Goal: Task Accomplishment & Management: Manage account settings

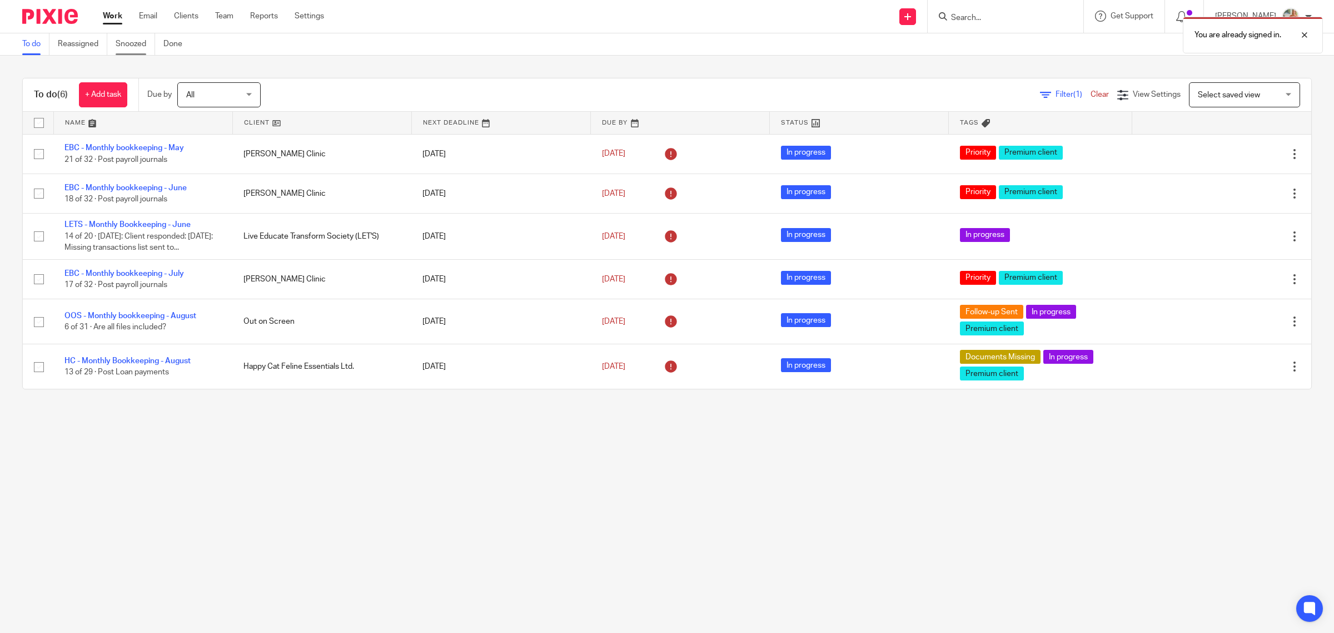
click at [142, 50] on link "Snoozed" at bounding box center [135, 44] width 39 height 22
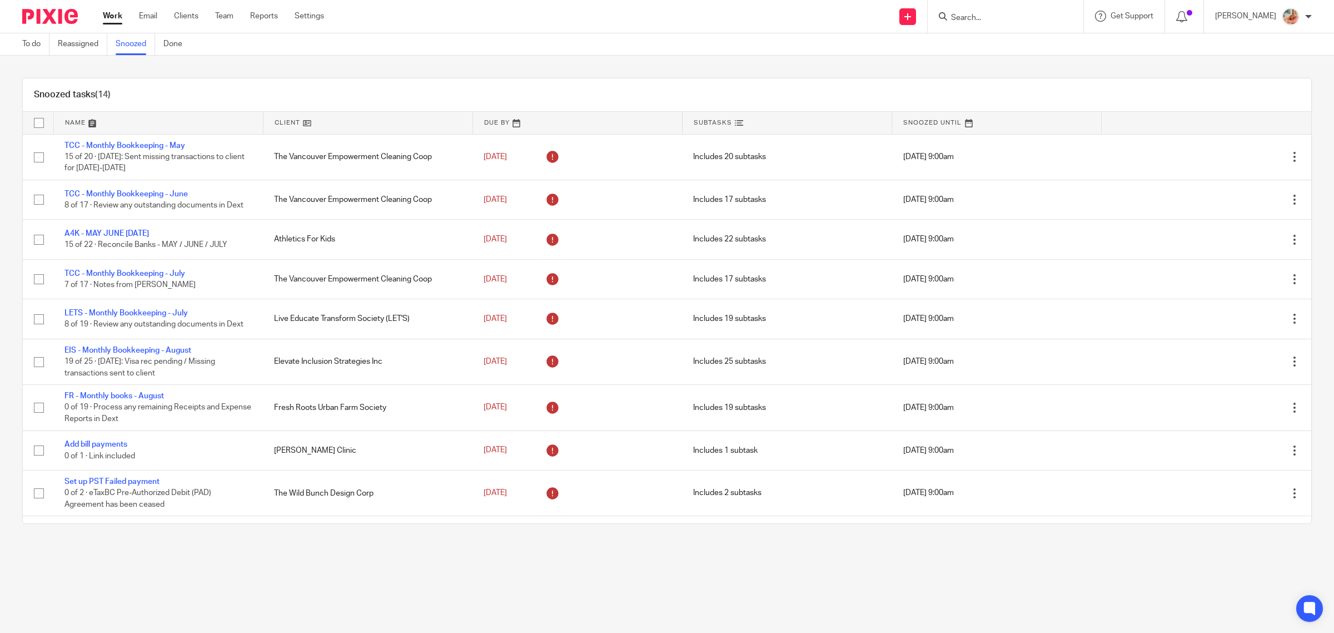
click at [17, 39] on div "To do Reassigned Snoozed Done" at bounding box center [105, 44] width 210 height 22
click at [110, 14] on link "Work" at bounding box center [112, 16] width 19 height 11
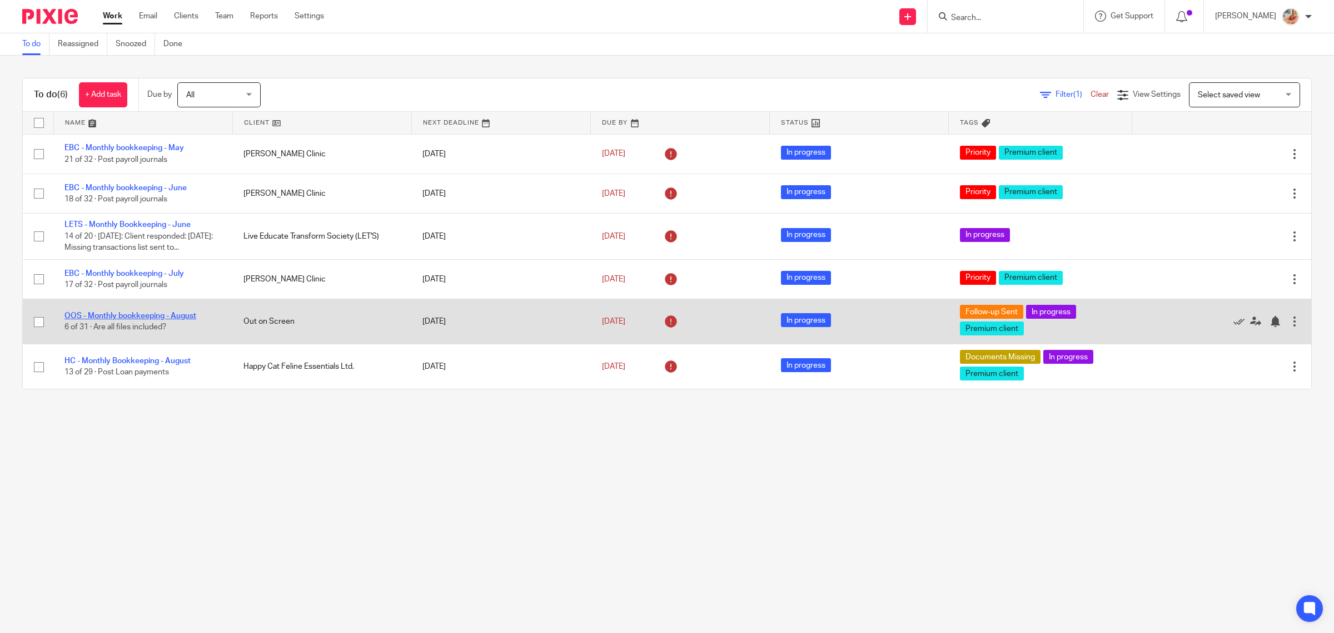
click at [120, 315] on link "OOS - Monthly bookkeeping - August" at bounding box center [130, 316] width 132 height 8
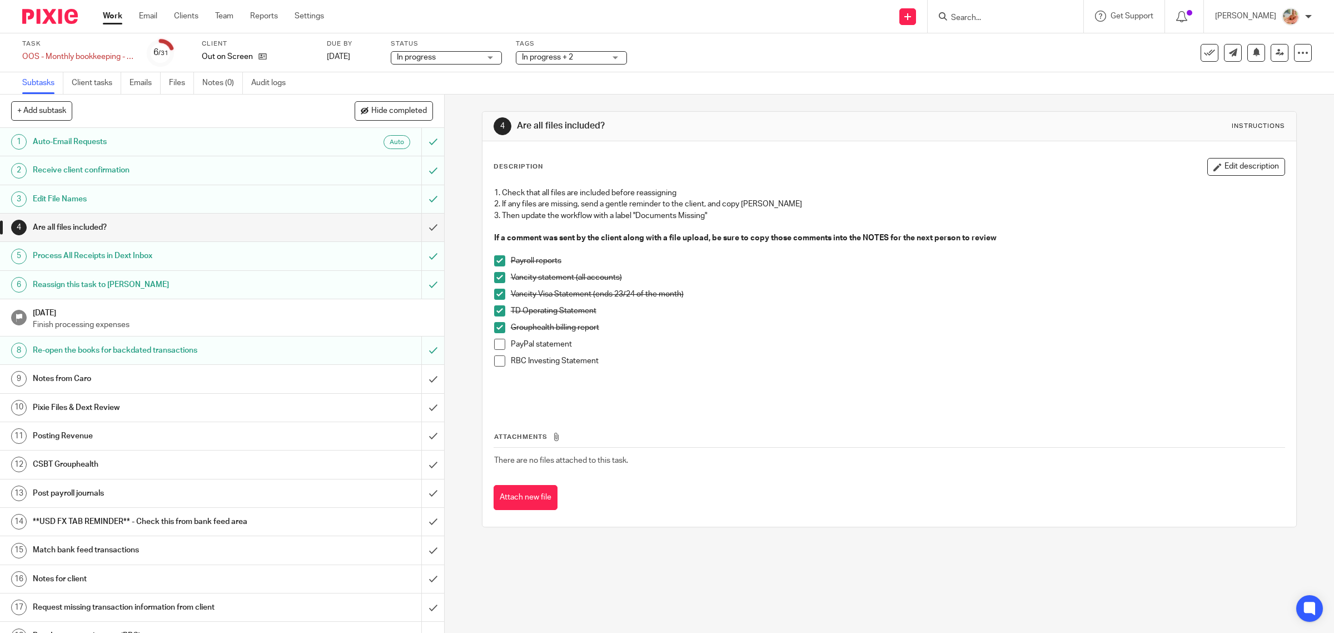
click at [140, 376] on h1 "Notes from Caro" at bounding box center [159, 378] width 252 height 17
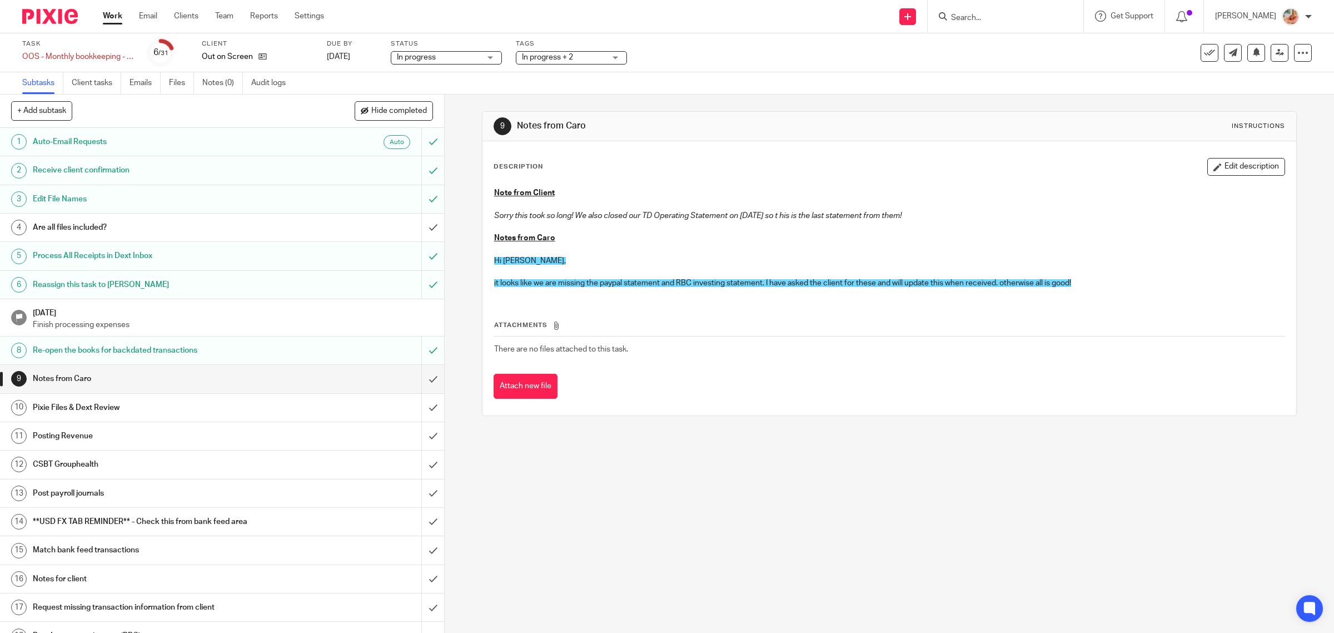
click at [240, 231] on h1 "Are all files included?" at bounding box center [159, 227] width 252 height 17
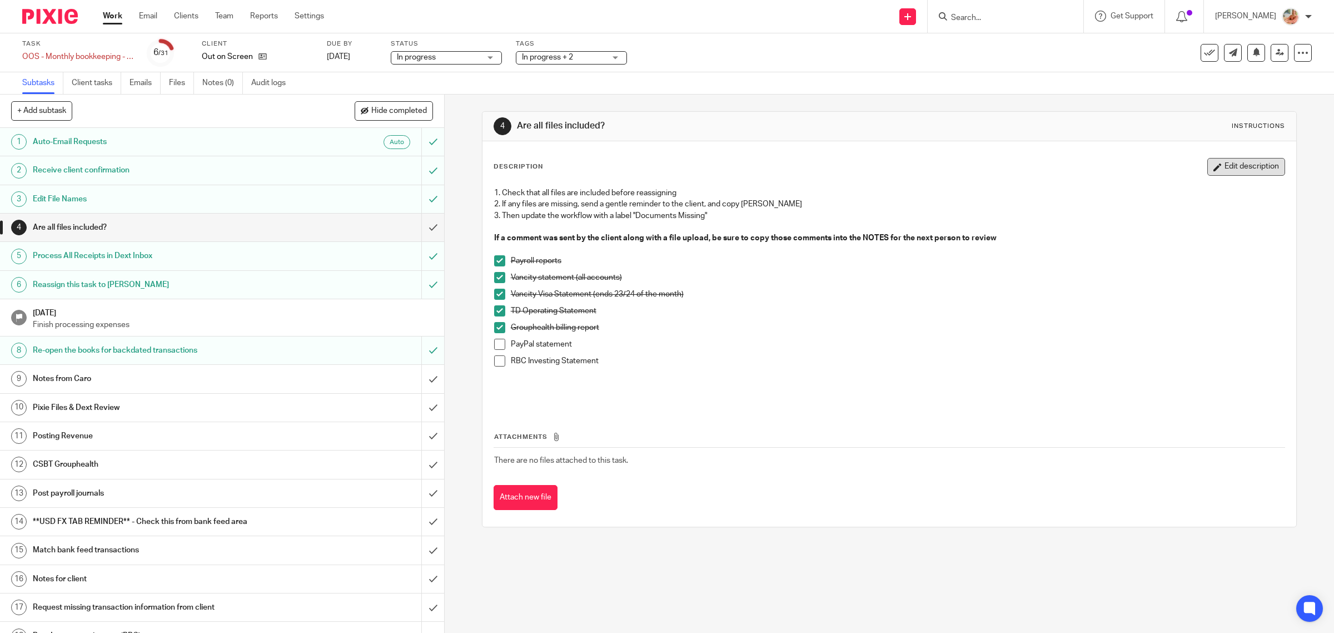
click at [1225, 164] on button "Edit description" at bounding box center [1247, 167] width 78 height 18
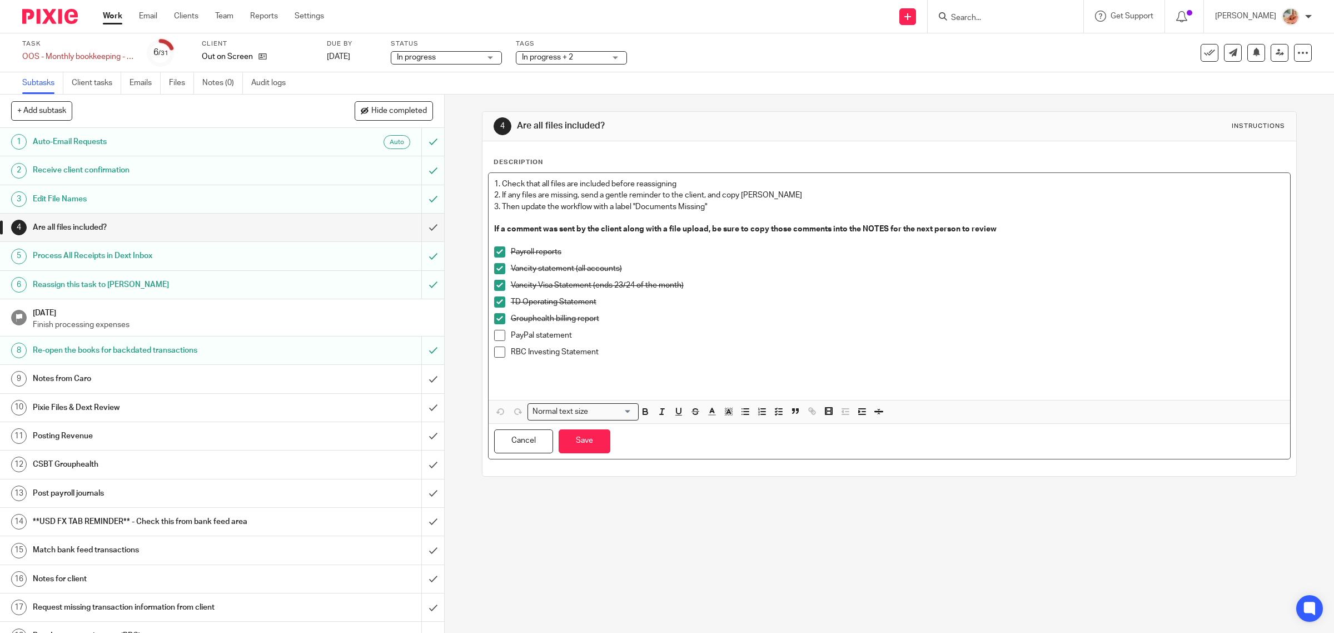
click at [494, 182] on p "1. Check that all files are included before reassigning" at bounding box center [889, 183] width 791 height 11
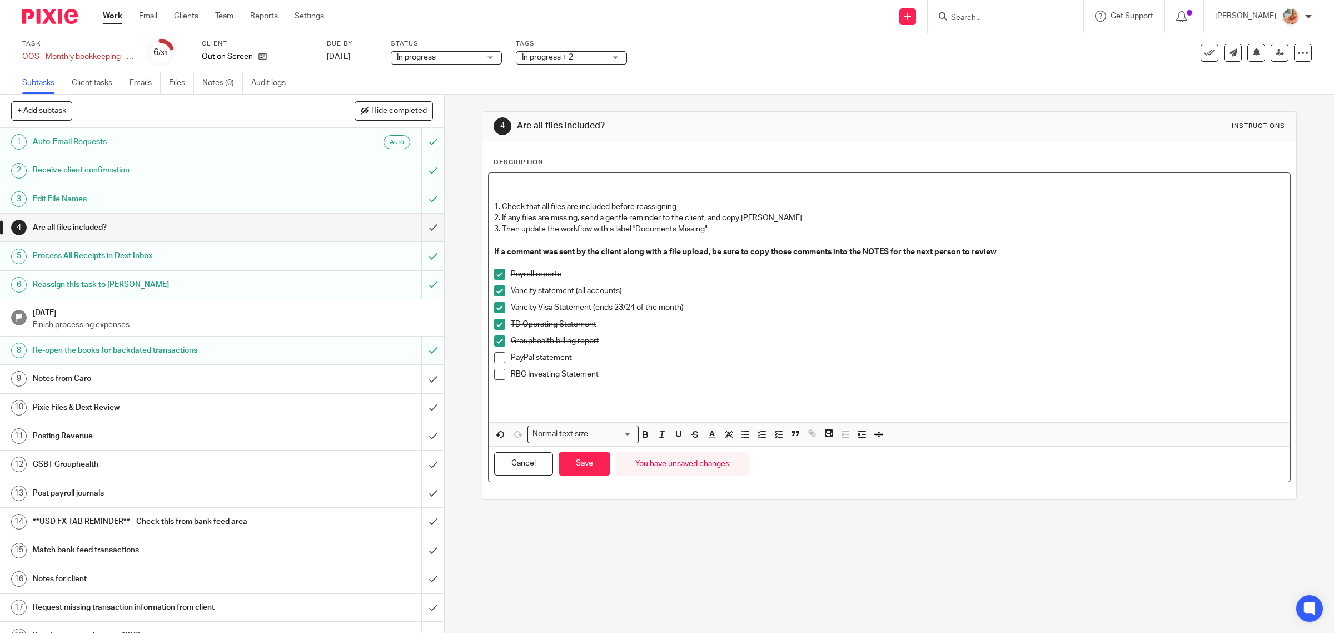
click at [518, 178] on p at bounding box center [889, 183] width 791 height 11
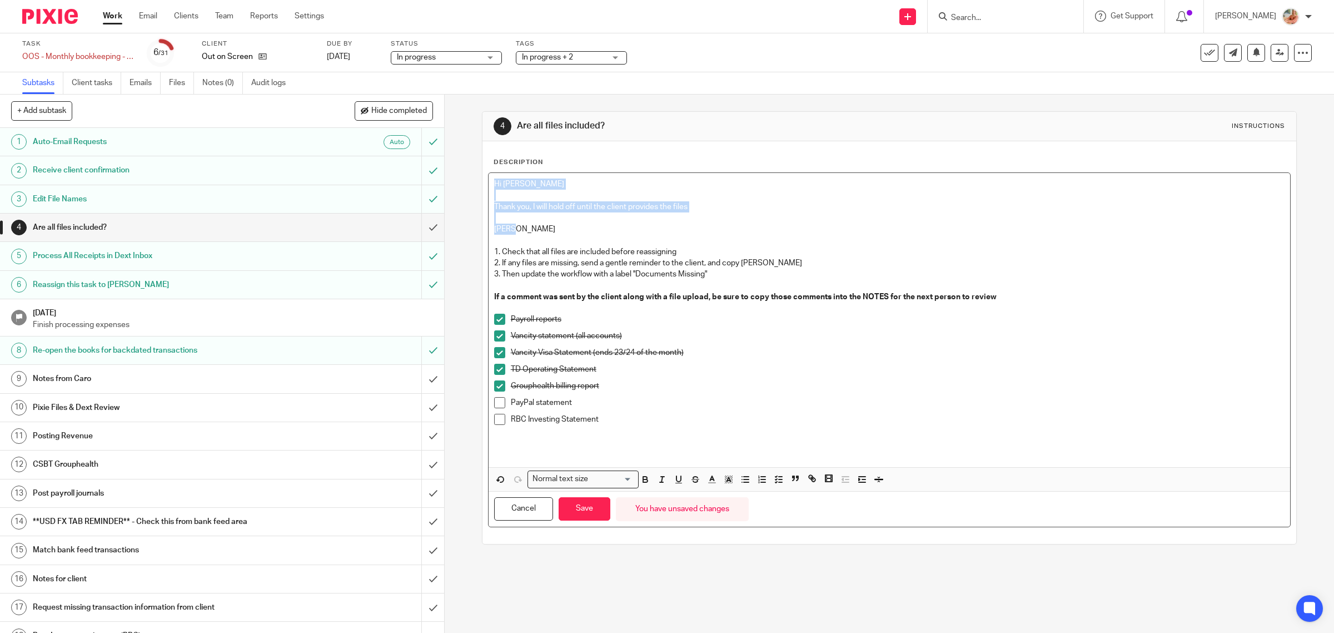
drag, startPoint x: 495, startPoint y: 231, endPoint x: 480, endPoint y: 178, distance: 55.4
click at [483, 178] on div "Description Hi Caro Thank you, I will hold off until the client provides the fi…" at bounding box center [890, 342] width 815 height 403
click at [391, 111] on span "Hide completed" at bounding box center [399, 111] width 56 height 9
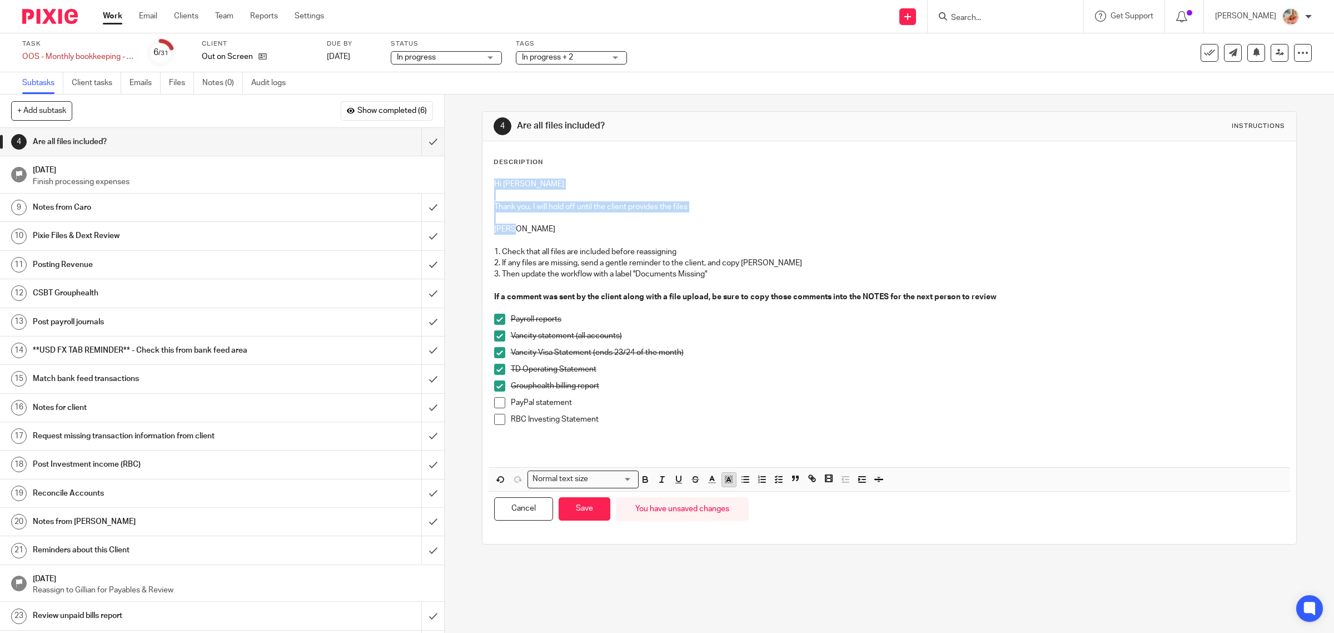
click at [729, 481] on icon "button" at bounding box center [729, 479] width 10 height 10
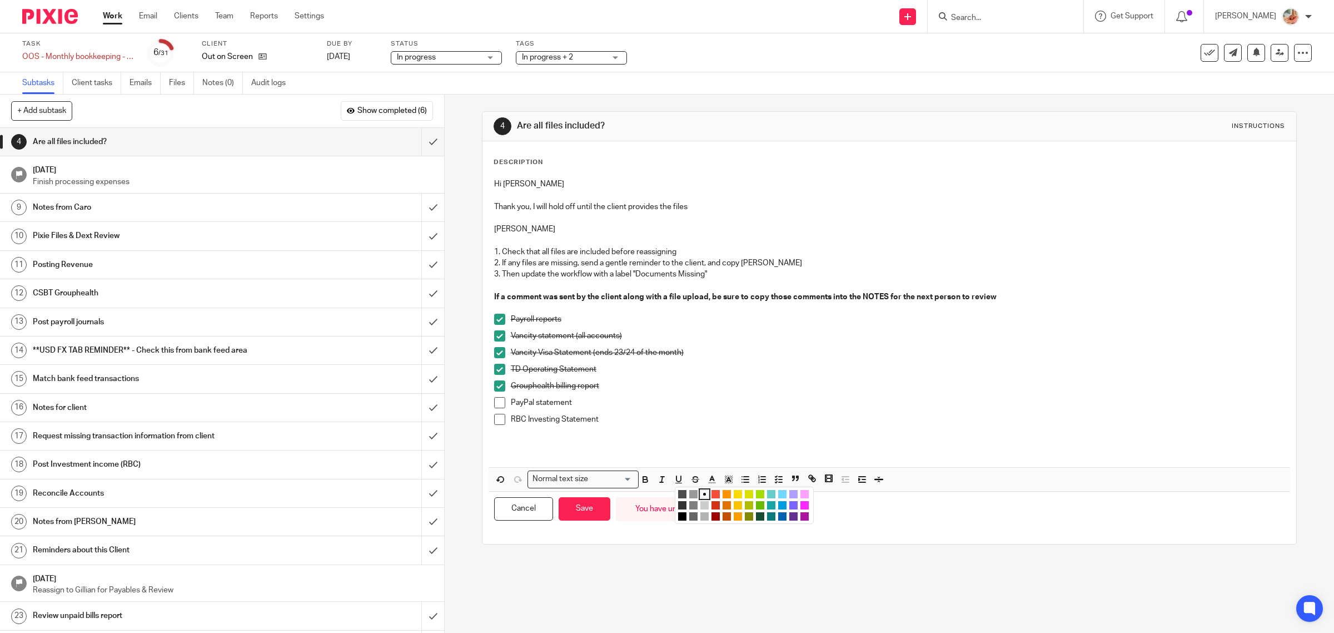
click at [802, 494] on li "color:#FDA1FF" at bounding box center [805, 494] width 8 height 8
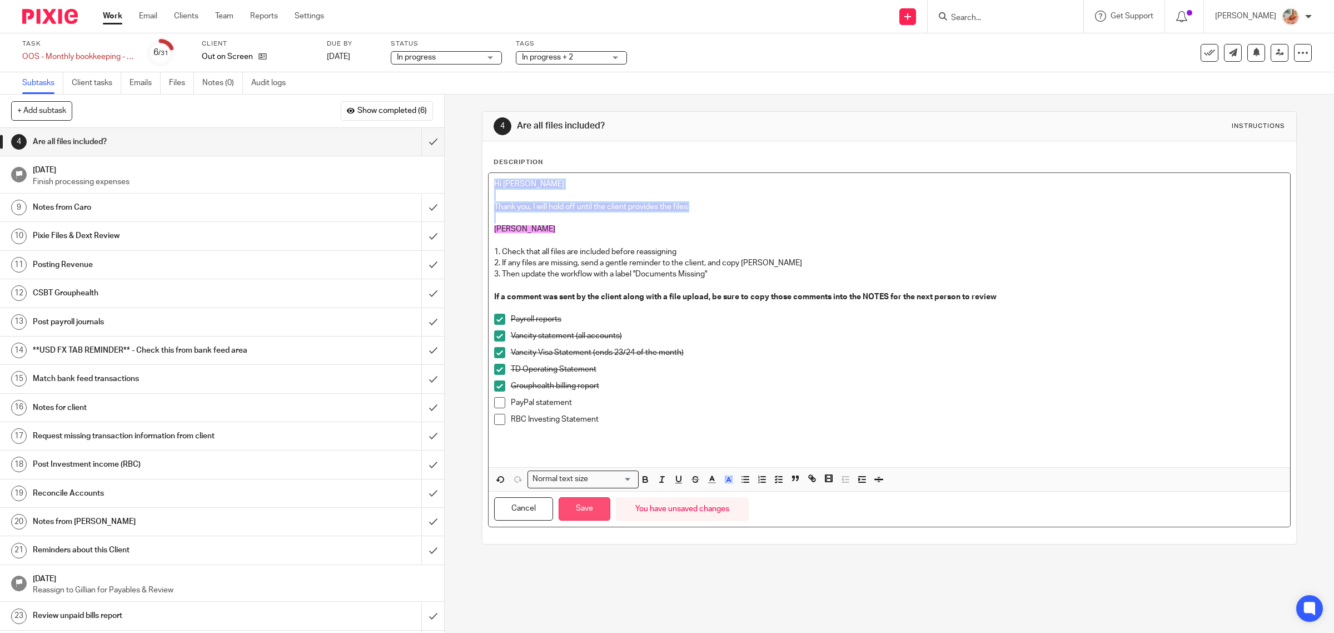
click at [574, 505] on button "Save" at bounding box center [585, 509] width 52 height 24
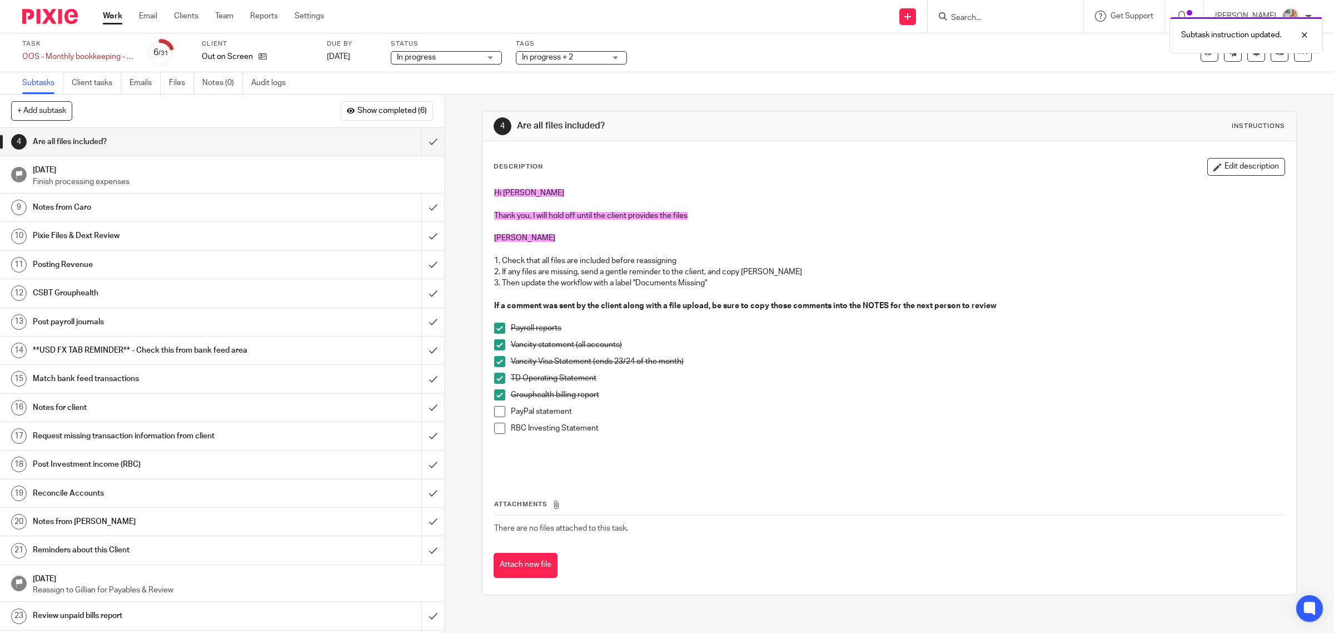
click at [1219, 163] on button "Edit description" at bounding box center [1247, 167] width 78 height 18
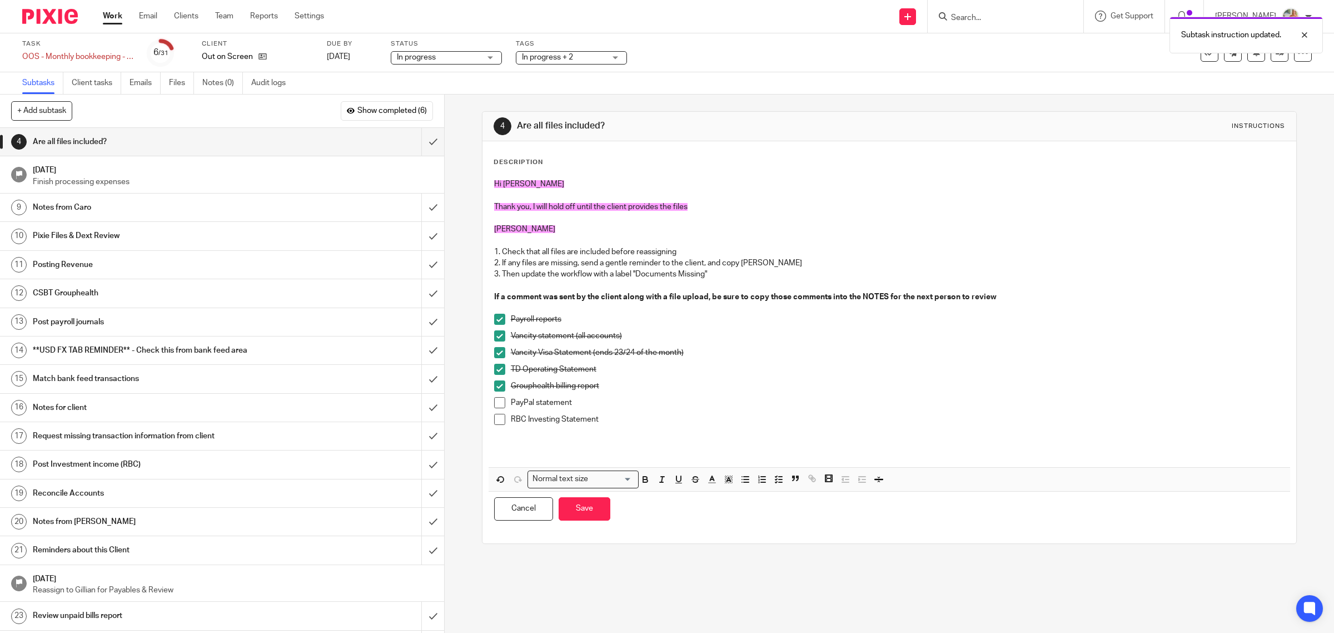
click at [668, 208] on span "Thank you, I will hold off until the client provides the files" at bounding box center [590, 207] width 193 height 8
click at [743, 208] on p "Thank you, I will hold off until the client provides the missing files" at bounding box center [889, 206] width 791 height 11
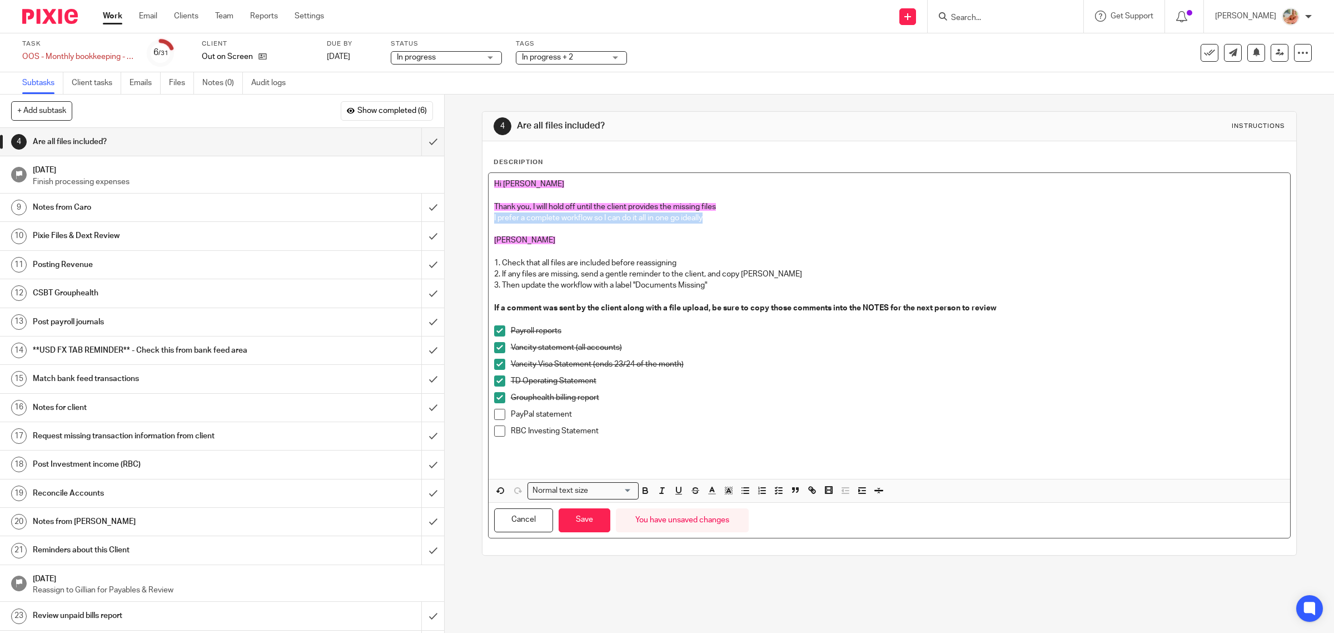
drag, startPoint x: 734, startPoint y: 213, endPoint x: 440, endPoint y: 214, distance: 293.6
click at [445, 214] on div "4 Are all files included? Instructions Description Hi Caro Thank you, I will ho…" at bounding box center [890, 364] width 890 height 538
click at [724, 494] on icon "button" at bounding box center [729, 490] width 10 height 10
click at [796, 504] on ul "Compact color picker" at bounding box center [745, 517] width 135 height 33
click at [800, 296] on p at bounding box center [889, 296] width 791 height 11
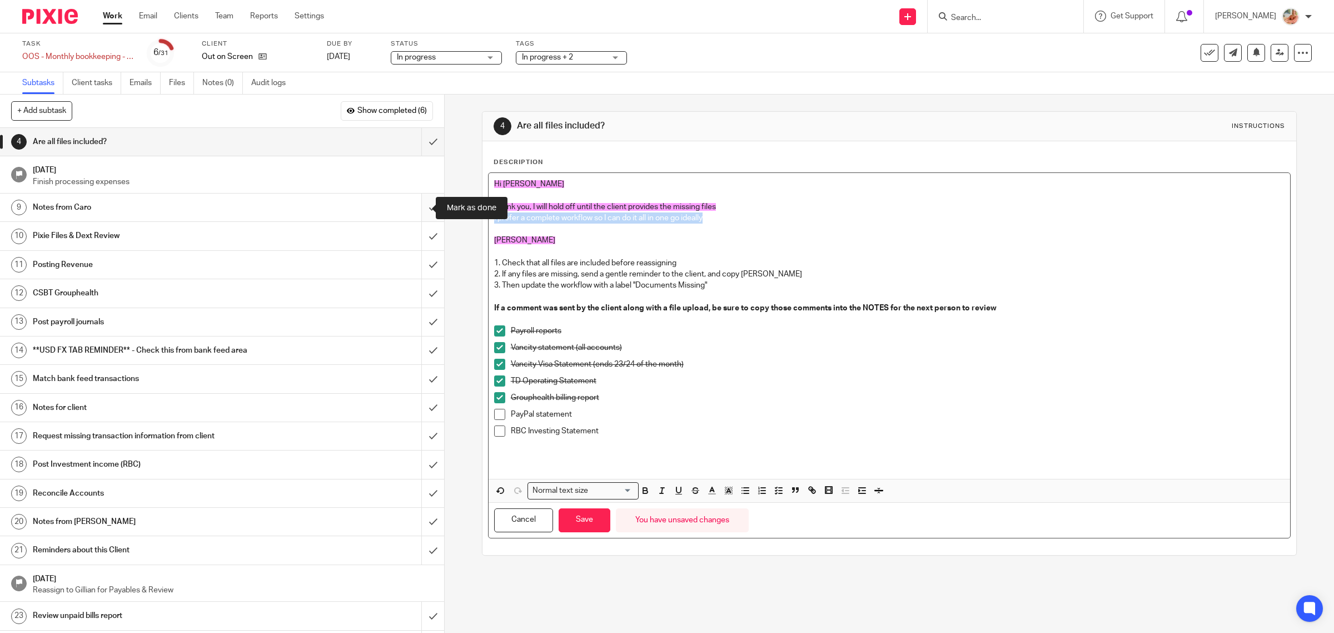
drag, startPoint x: 474, startPoint y: 226, endPoint x: 426, endPoint y: 219, distance: 48.4
click at [426, 219] on div "+ Add subtask Show completed (6) Cancel + Add 1 Auto-Email Requests Auto 2 Rece…" at bounding box center [667, 364] width 1334 height 538
click at [591, 520] on button "Save" at bounding box center [585, 520] width 52 height 24
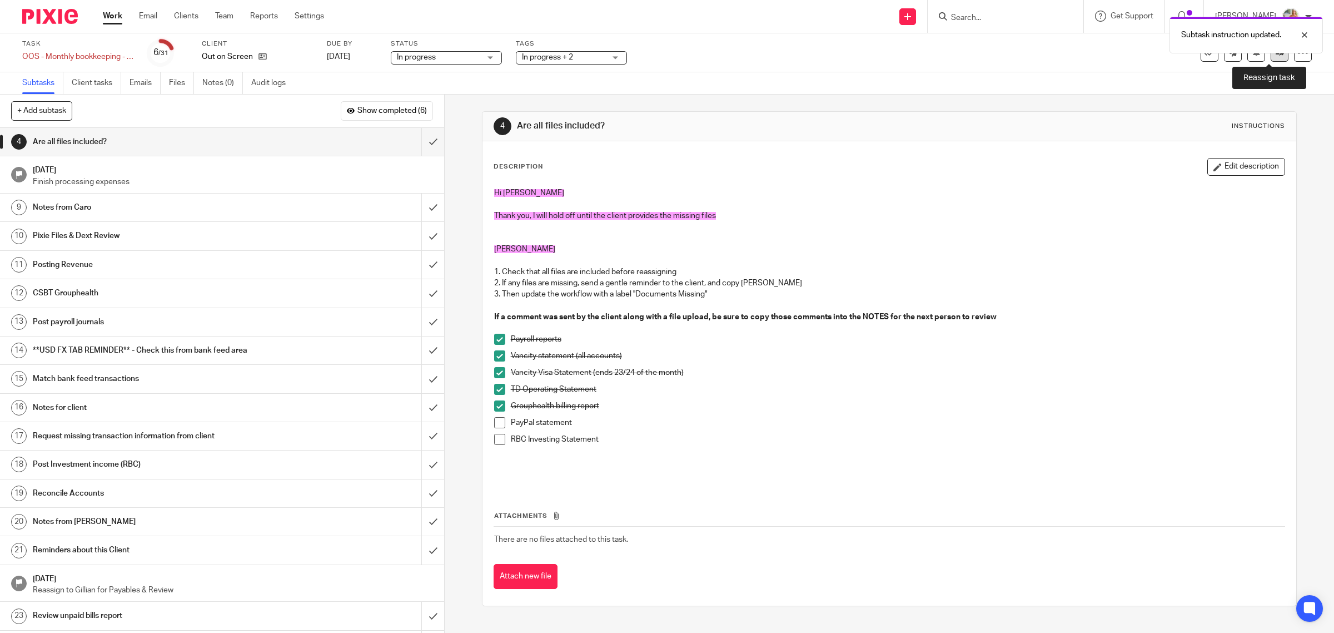
drag, startPoint x: 1274, startPoint y: 56, endPoint x: 1266, endPoint y: 59, distance: 8.7
click at [1274, 54] on link at bounding box center [1280, 53] width 18 height 18
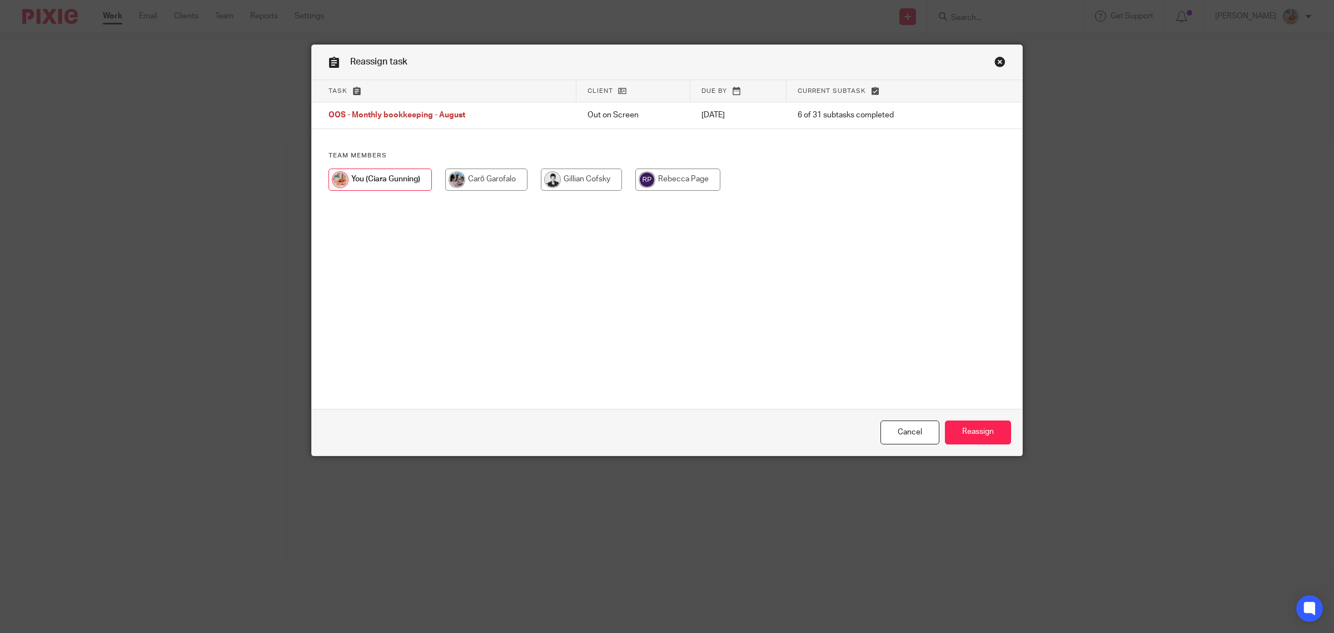
click at [486, 185] on input "radio" at bounding box center [486, 179] width 82 height 22
radio input "true"
click at [968, 441] on input "Reassign" at bounding box center [978, 432] width 66 height 24
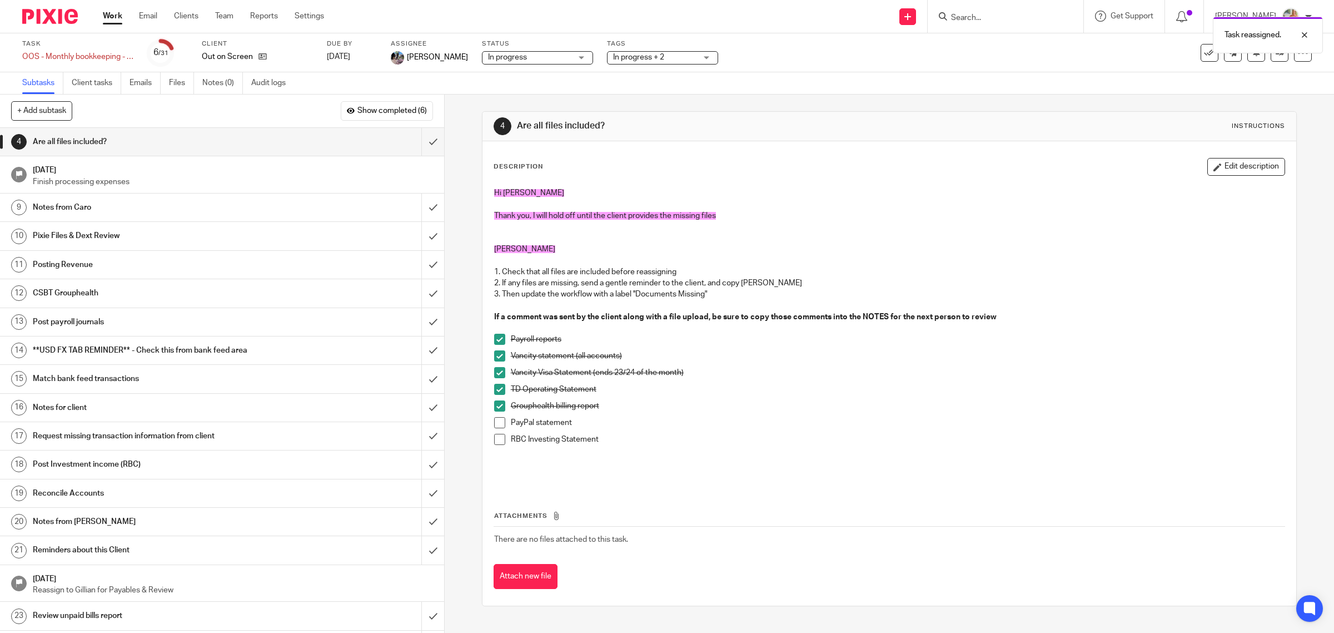
click at [111, 14] on link "Work" at bounding box center [112, 16] width 19 height 11
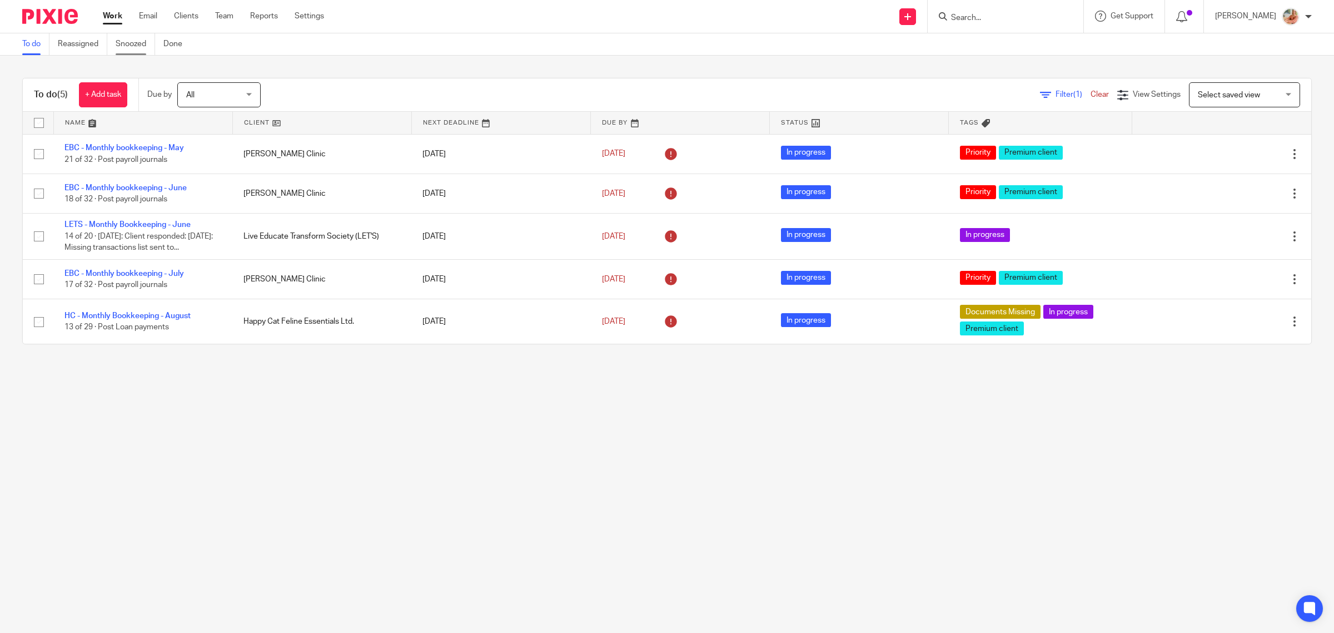
click at [127, 40] on link "Snoozed" at bounding box center [135, 44] width 39 height 22
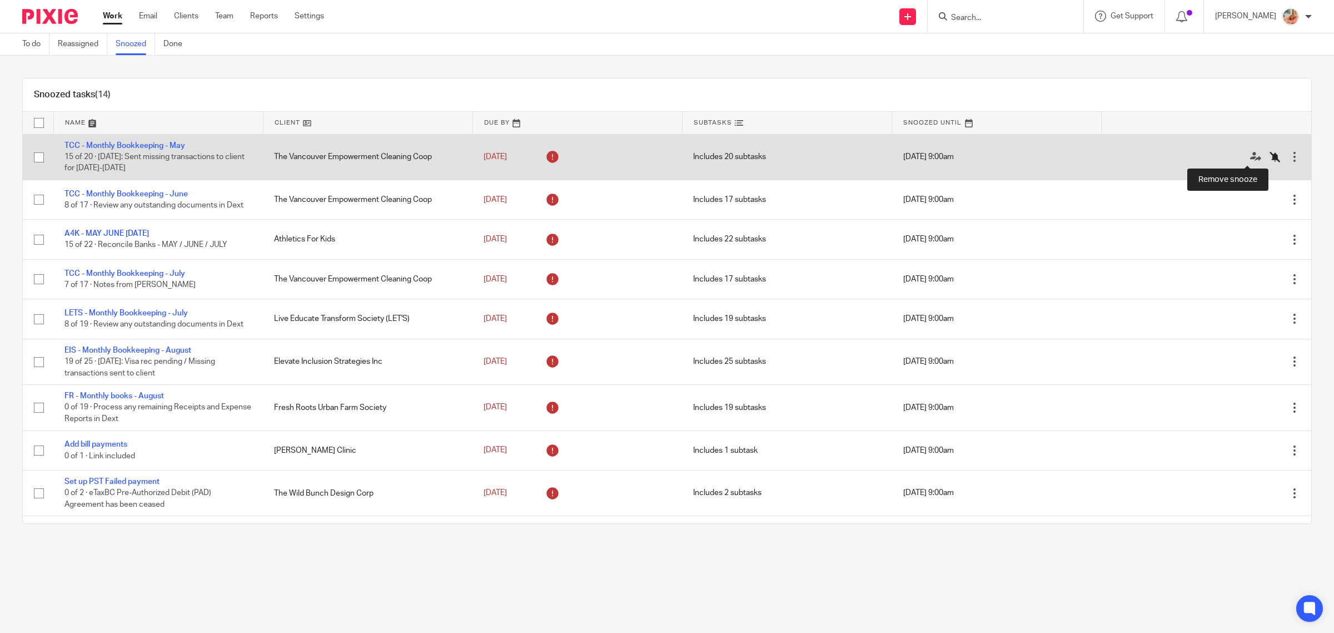
click at [1270, 155] on icon at bounding box center [1275, 156] width 11 height 11
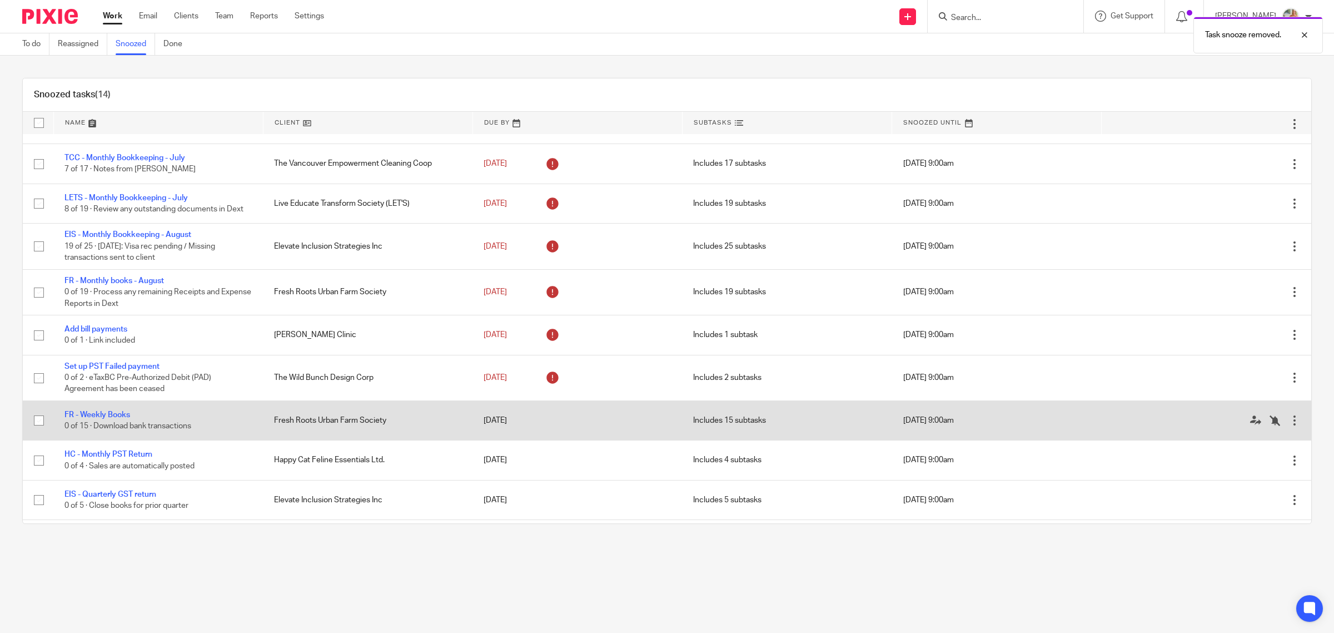
scroll to position [151, 0]
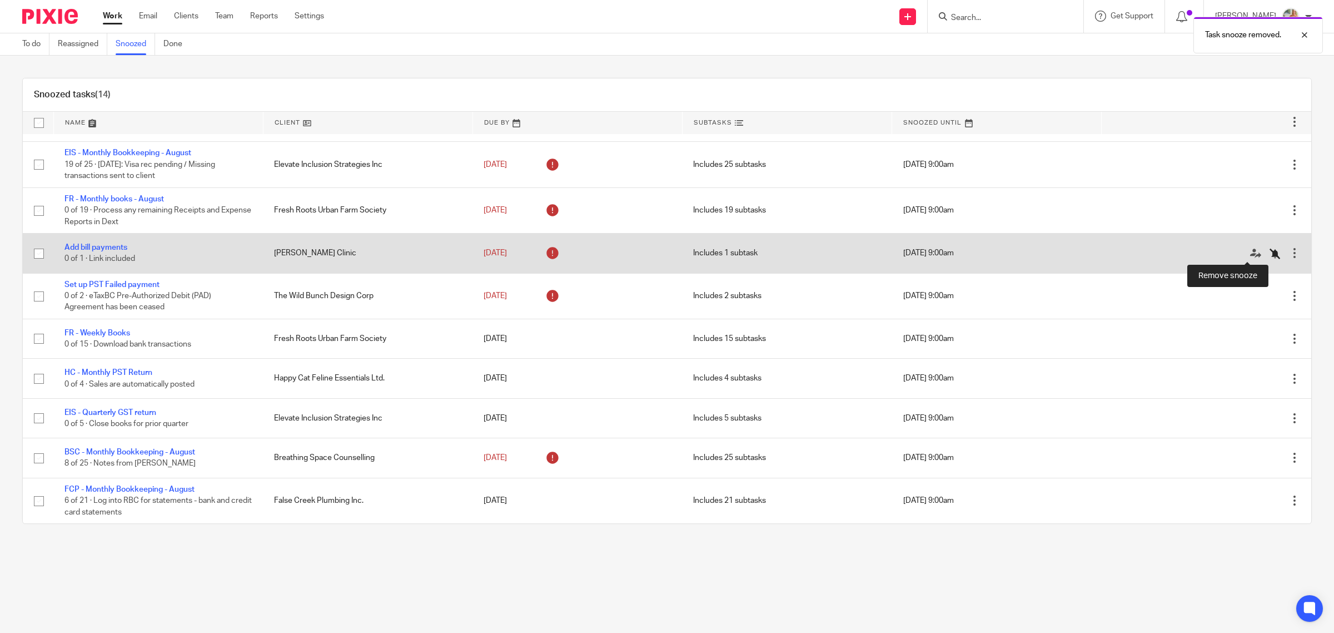
click at [1270, 254] on icon at bounding box center [1275, 253] width 11 height 11
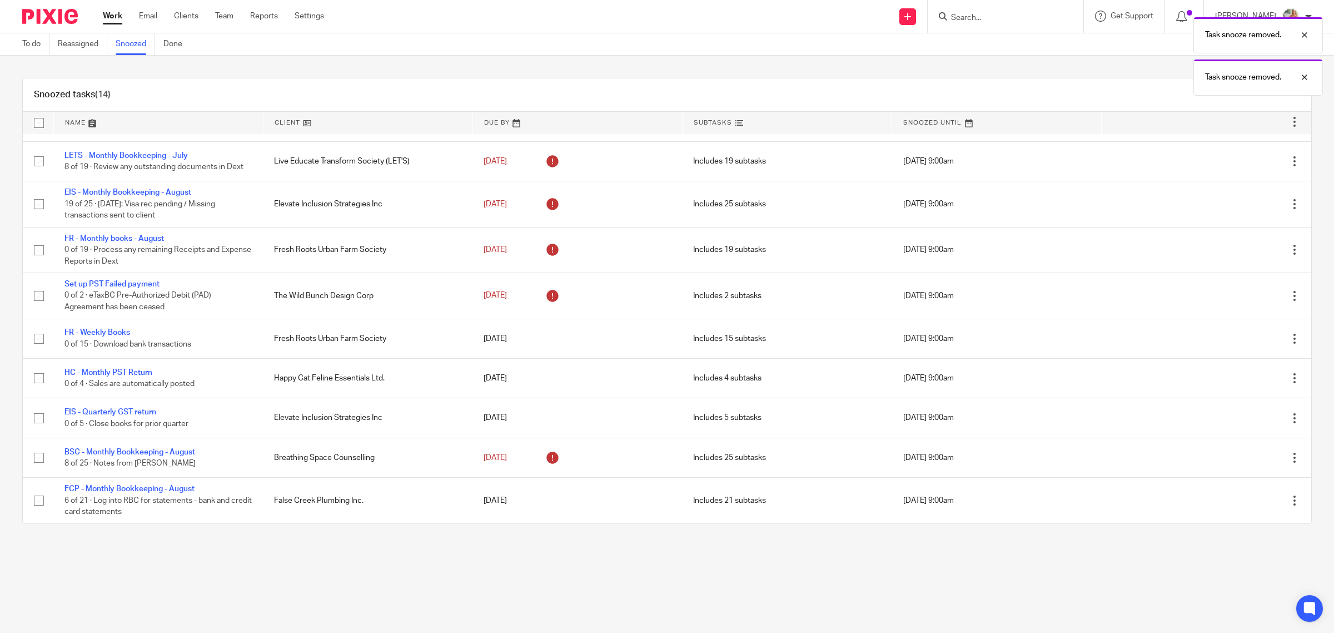
scroll to position [112, 0]
click at [116, 16] on link "Work" at bounding box center [112, 16] width 19 height 11
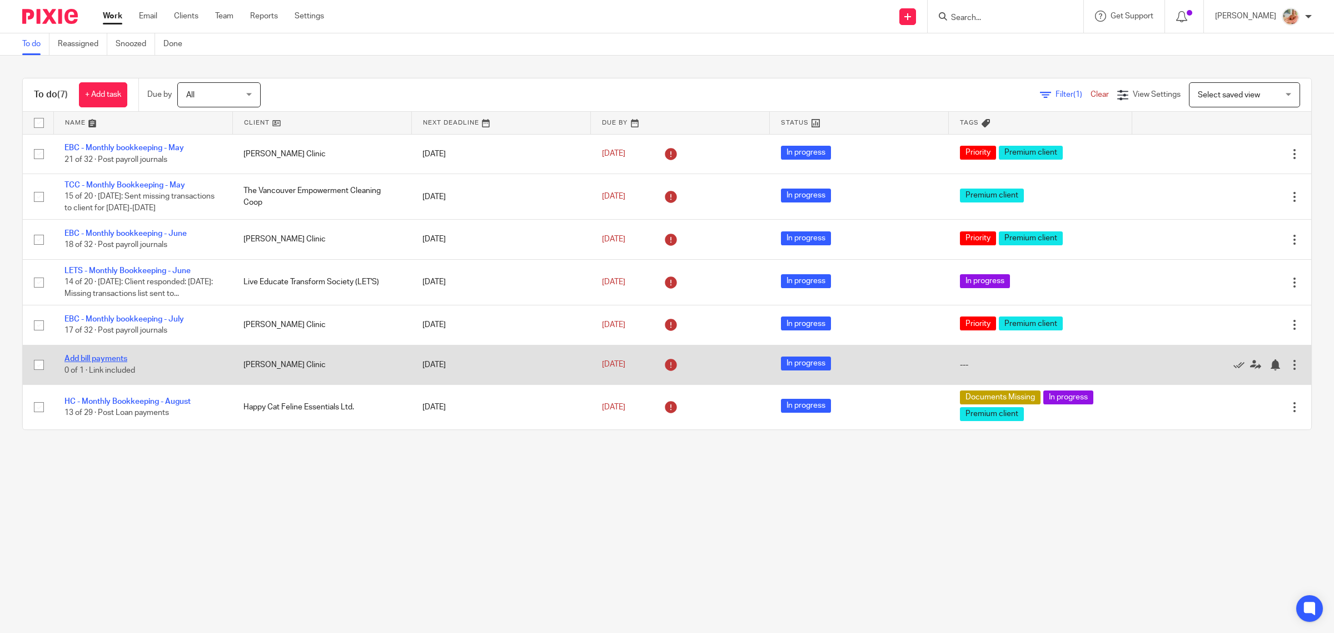
click at [120, 357] on link "Add bill payments" at bounding box center [95, 359] width 63 height 8
click at [100, 355] on link "Add bill payments" at bounding box center [95, 359] width 63 height 8
click at [112, 362] on link "Add bill payments" at bounding box center [95, 359] width 63 height 8
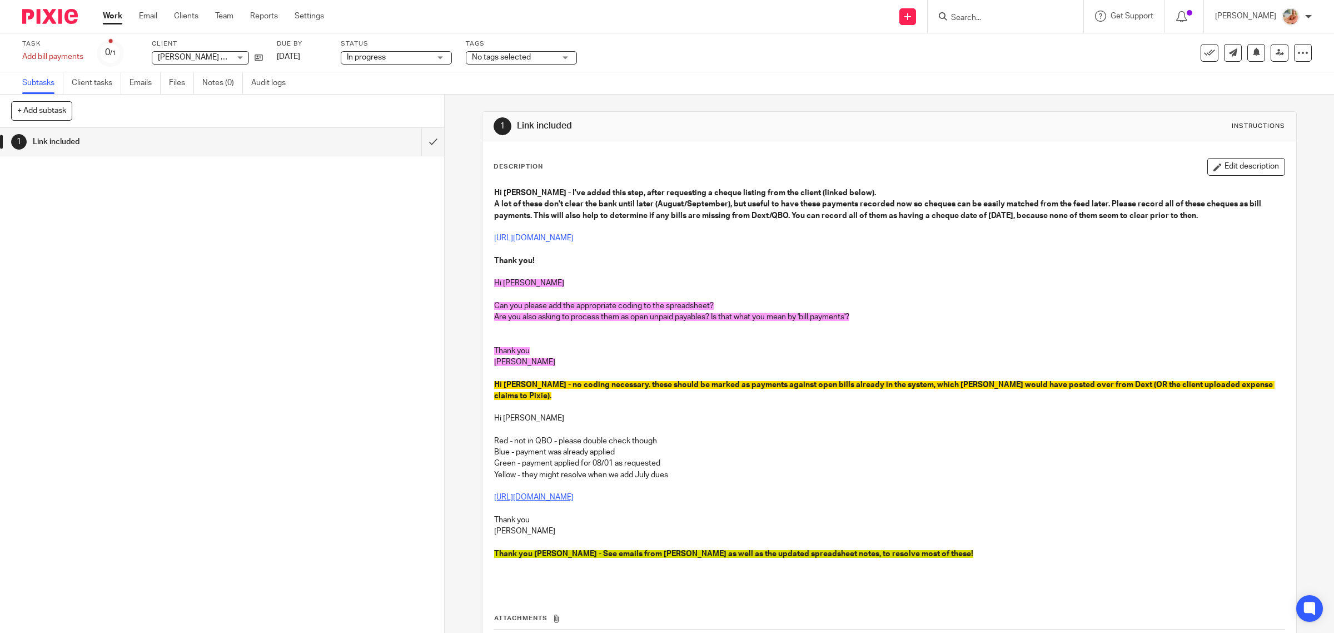
click at [554, 493] on link "[URL][DOMAIN_NAME]" at bounding box center [534, 497] width 80 height 8
